Goal: Use online tool/utility: Use online tool/utility

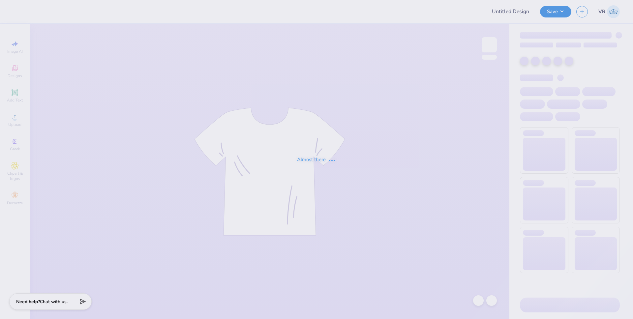
type input "Jennifer Richman : Purdue University"
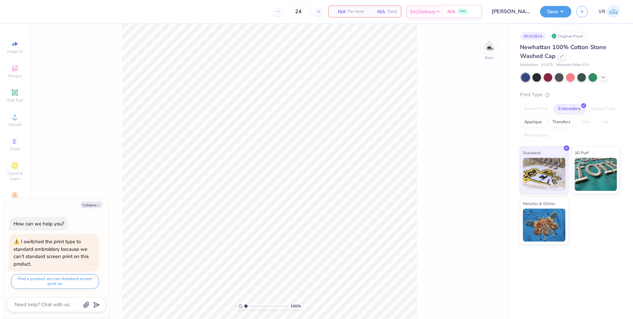
type textarea "x"
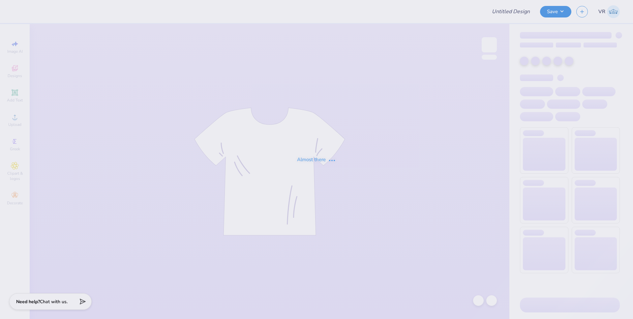
type input "eagles x phi sig"
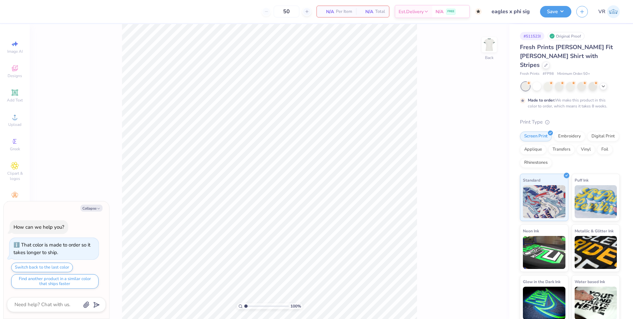
type textarea "x"
